Goal: Information Seeking & Learning: Understand process/instructions

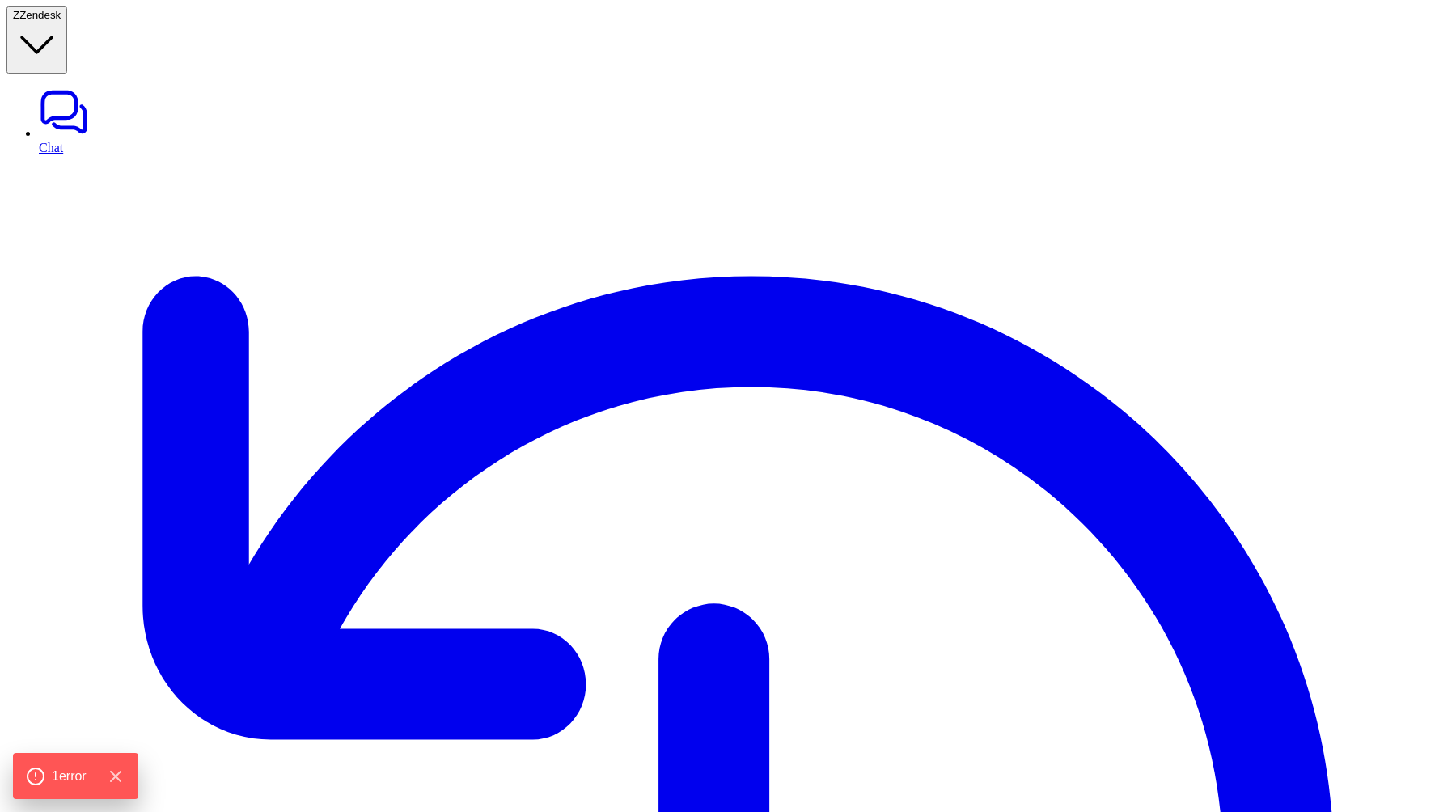
type textarea "**********"
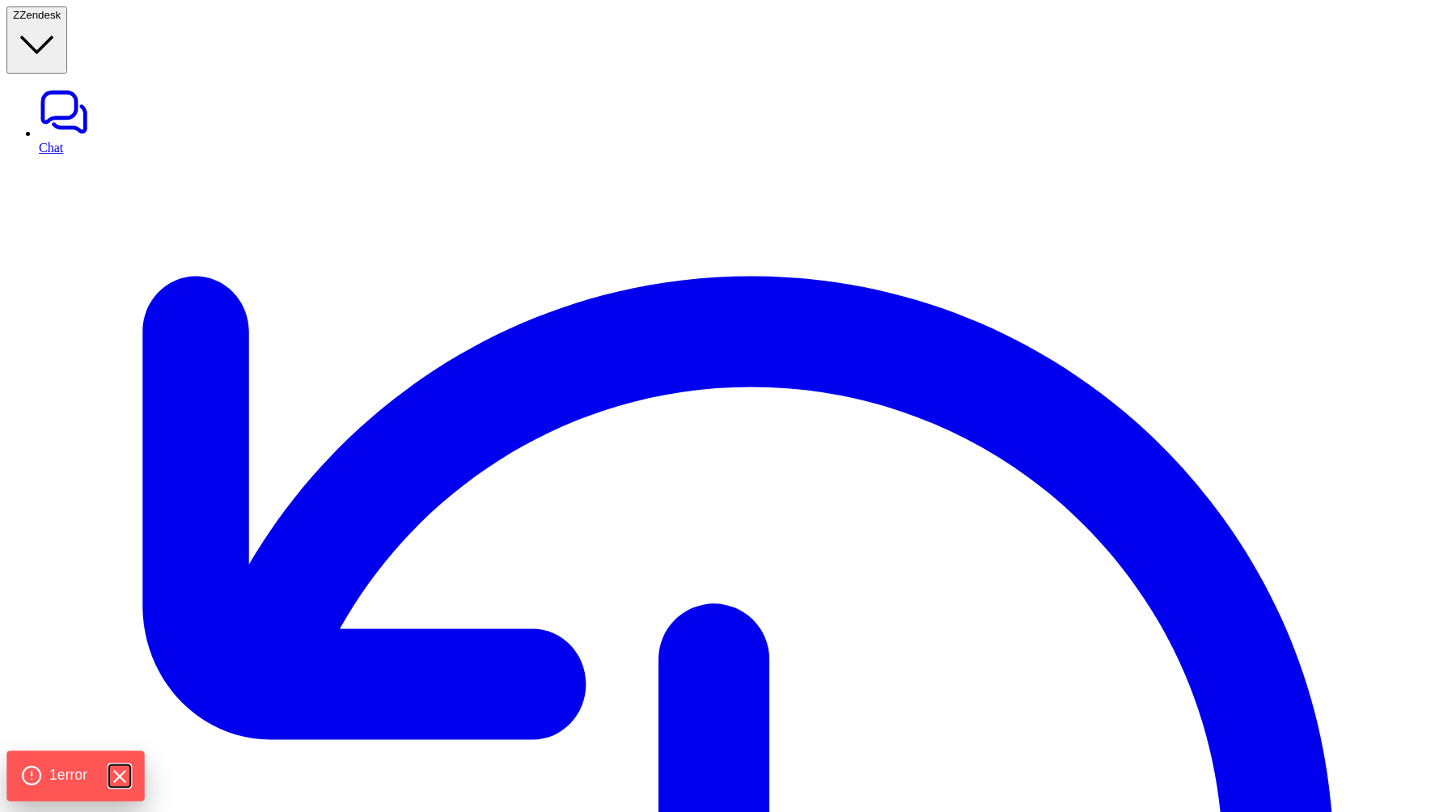
click at [116, 780] on icon "Hide Errors" at bounding box center [118, 776] width 21 height 21
